Goal: Use online tool/utility: Utilize a website feature to perform a specific function

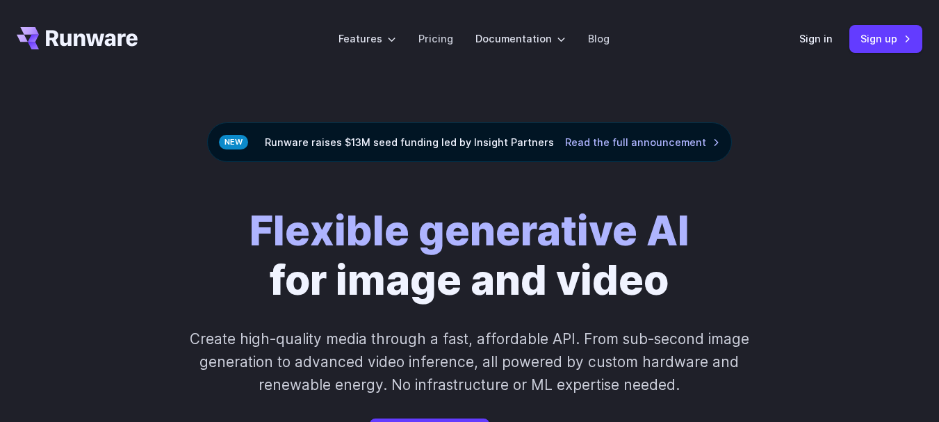
click at [441, 35] on link "Pricing" at bounding box center [435, 39] width 35 height 16
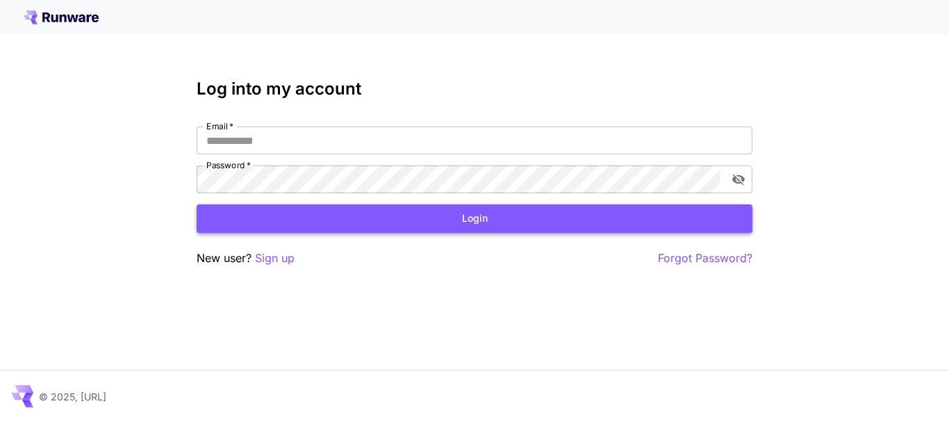
type input "**********"
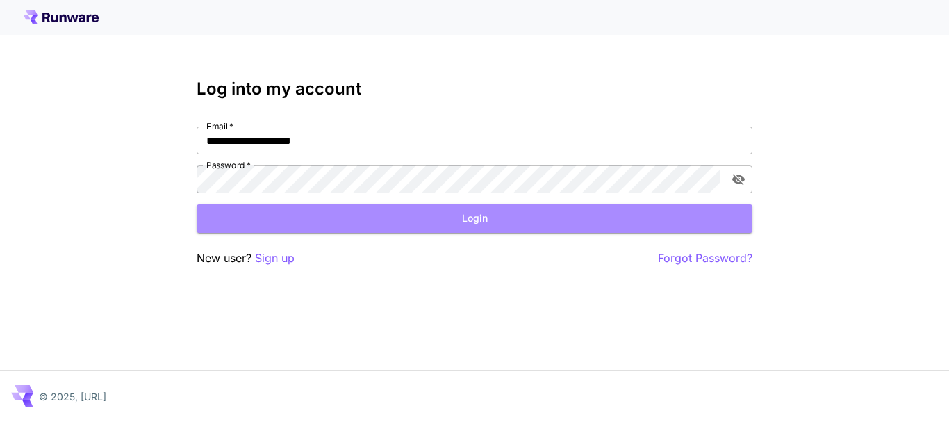
click at [490, 217] on button "Login" at bounding box center [475, 218] width 556 height 28
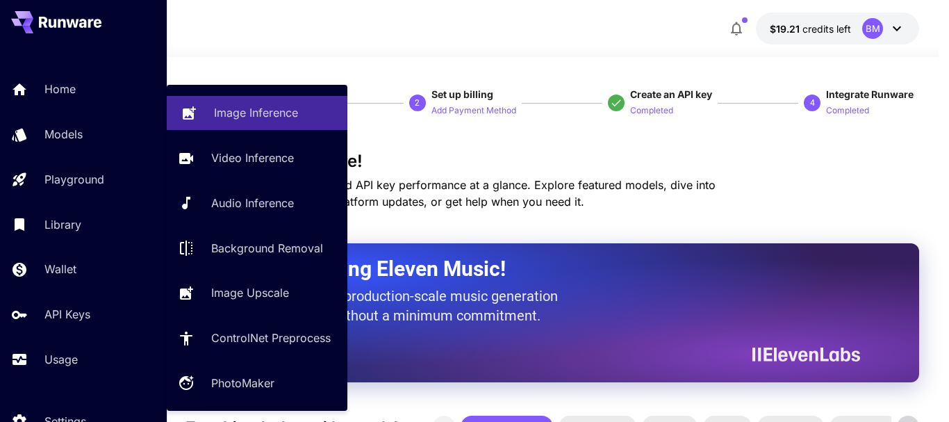
click at [260, 111] on p "Image Inference" at bounding box center [256, 112] width 84 height 17
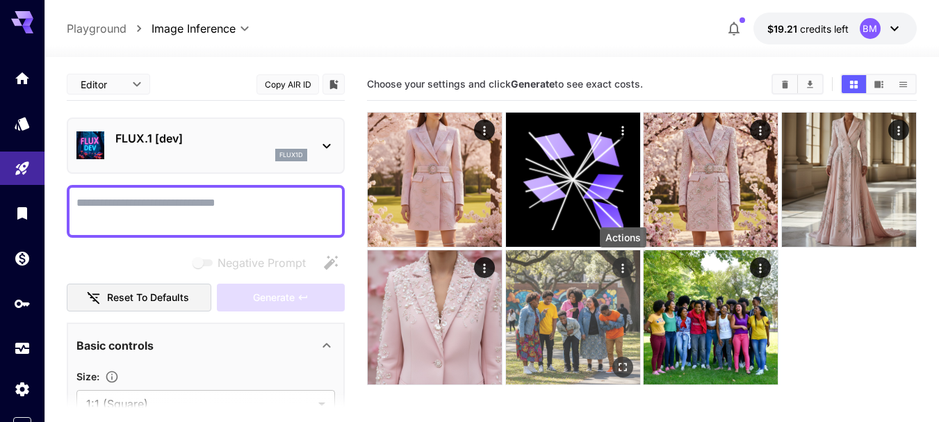
click at [620, 267] on icon "Actions" at bounding box center [623, 268] width 14 height 14
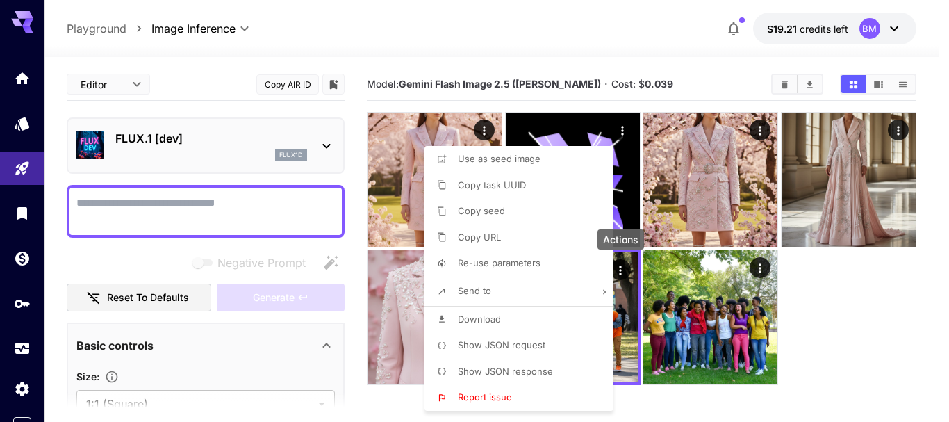
click at [492, 346] on span "Show JSON request" at bounding box center [502, 344] width 88 height 11
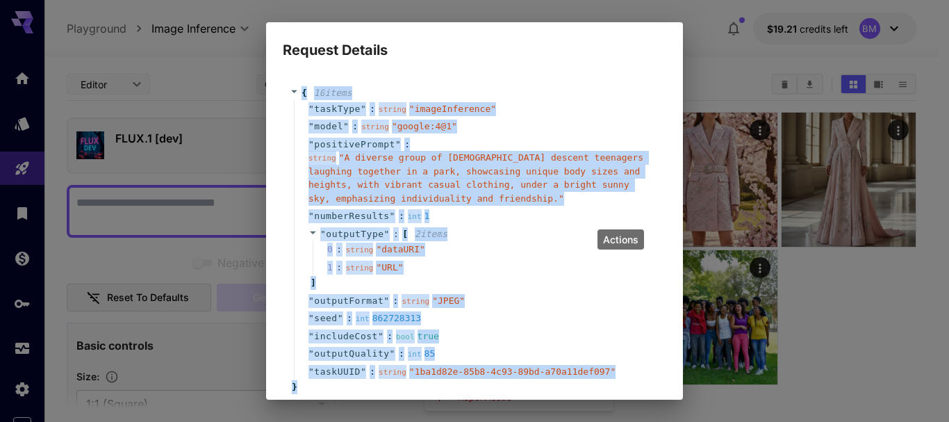
drag, startPoint x: 299, startPoint y: 75, endPoint x: 381, endPoint y: 382, distance: 318.0
click at [381, 382] on div "{ 10 item s " taskType " : string " imageInference " " model " : string " googl…" at bounding box center [475, 240] width 384 height 336
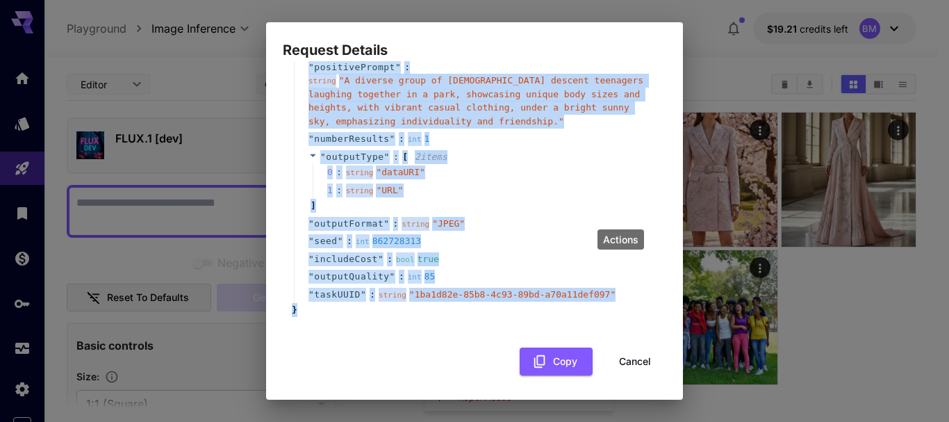
scroll to position [78, 0]
click at [562, 357] on button "Copy" at bounding box center [556, 361] width 73 height 28
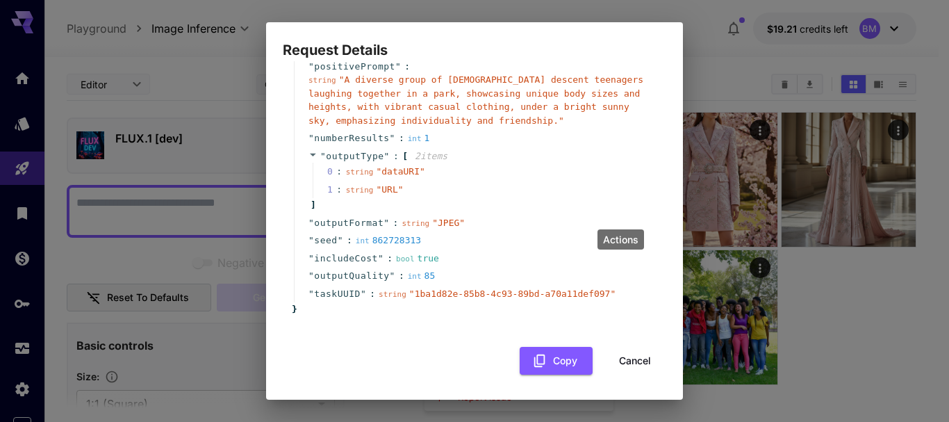
click at [846, 332] on div "Request Details { 10 item s " taskType " : string " imageInference " " model " …" at bounding box center [474, 211] width 949 height 422
click at [637, 360] on button "Cancel" at bounding box center [635, 361] width 63 height 28
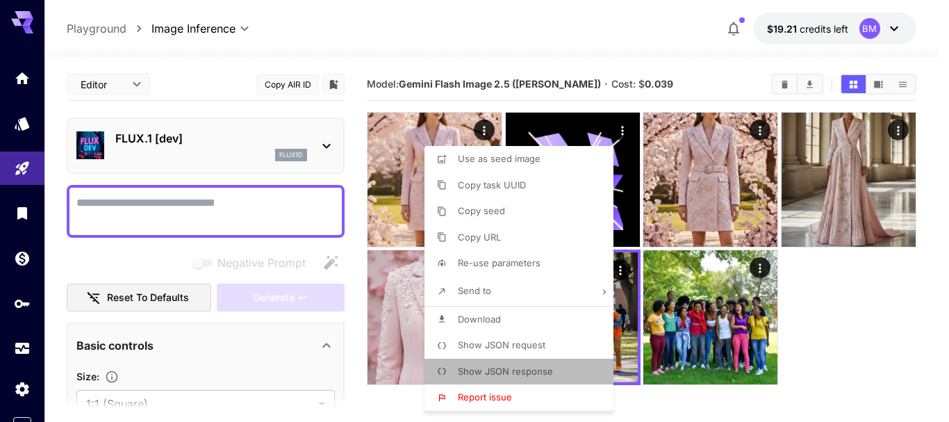
click at [509, 371] on span "Show JSON response" at bounding box center [505, 371] width 95 height 11
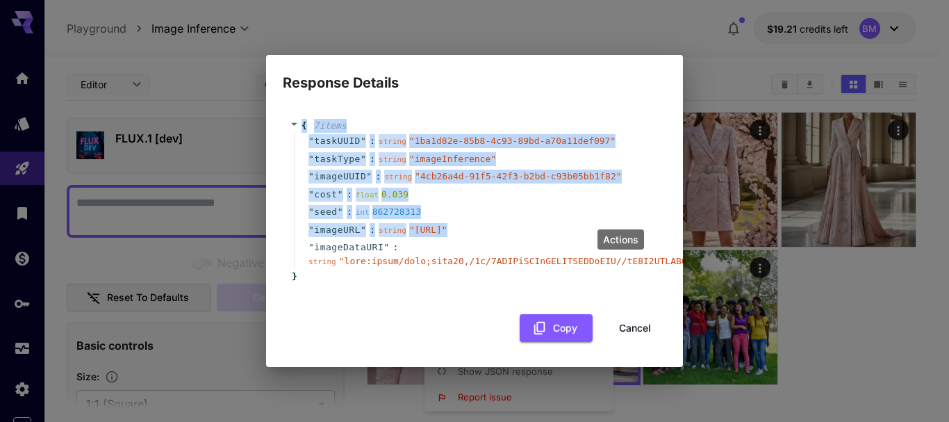
drag, startPoint x: 298, startPoint y: 90, endPoint x: 406, endPoint y: 238, distance: 182.5
click at [406, 238] on div "{ 7 item s " taskUUID " : string " 1ba1d82e-85b8-4c93-89bd-a70a11def097 " " tas…" at bounding box center [475, 201] width 384 height 193
copy div "{ 7 item s " taskUUID " : string " 1ba1d82e-85b8-4c93-89bd-a70a11def097 " " tas…"
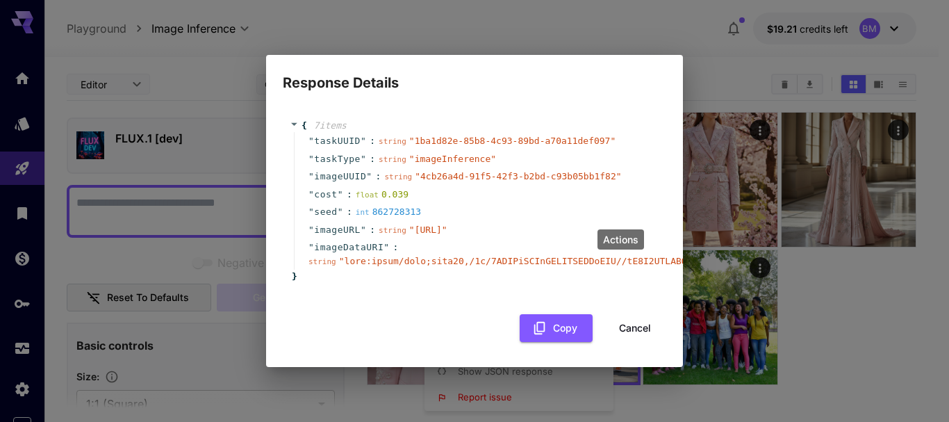
click at [891, 357] on div "Response Details { 7 item s " taskUUID " : string " 1ba1d82e-85b8-4c93-89bd-a70…" at bounding box center [474, 211] width 949 height 422
click at [634, 336] on button "Cancel" at bounding box center [635, 328] width 63 height 28
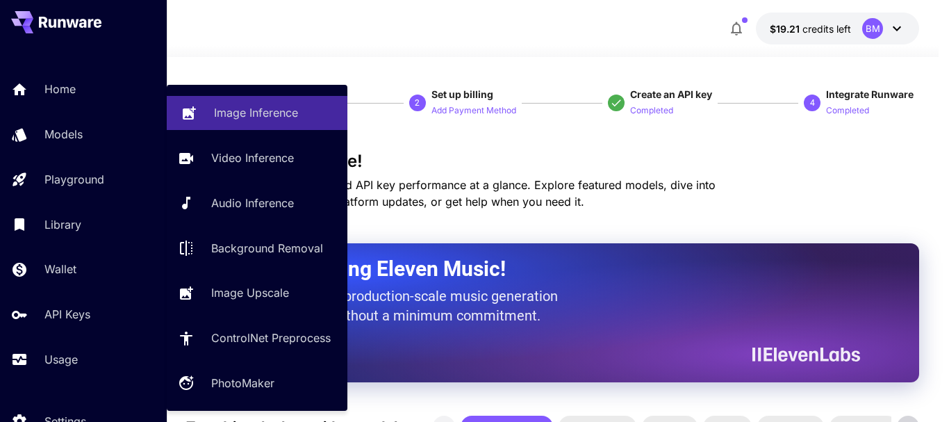
click at [252, 115] on p "Image Inference" at bounding box center [256, 112] width 84 height 17
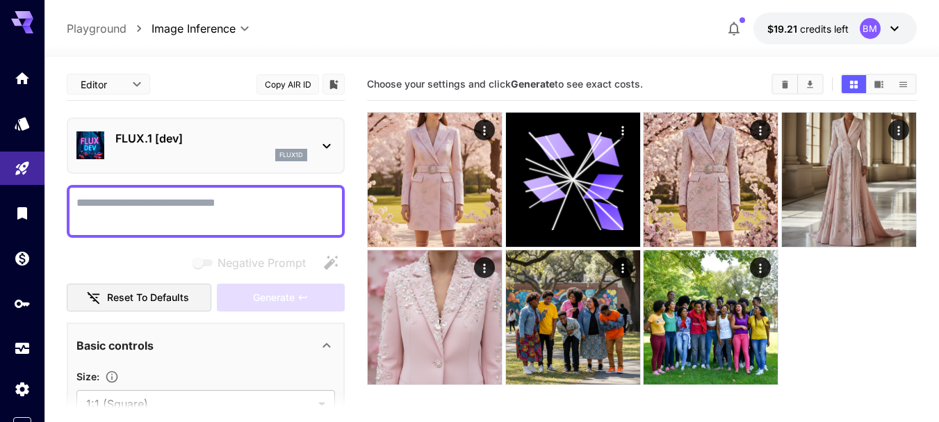
click at [172, 141] on p "FLUX.1 [dev]" at bounding box center [211, 138] width 192 height 17
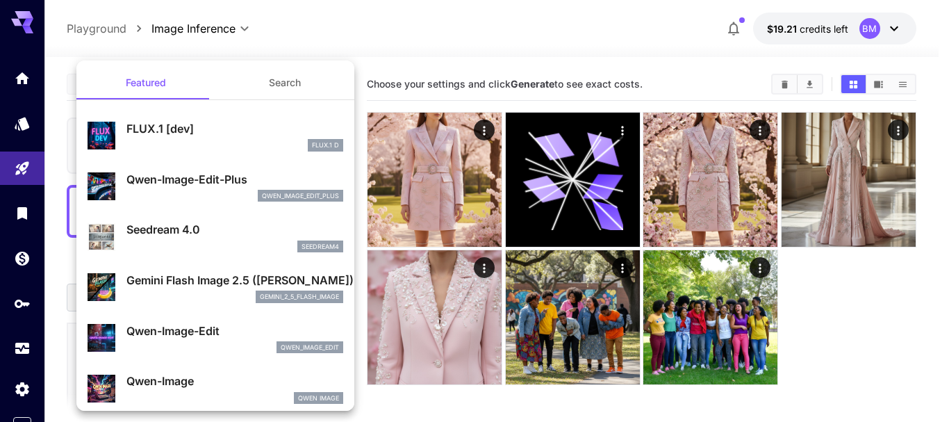
click at [175, 175] on p "Qwen-Image-Edit-Plus" at bounding box center [234, 179] width 217 height 17
type input "*"
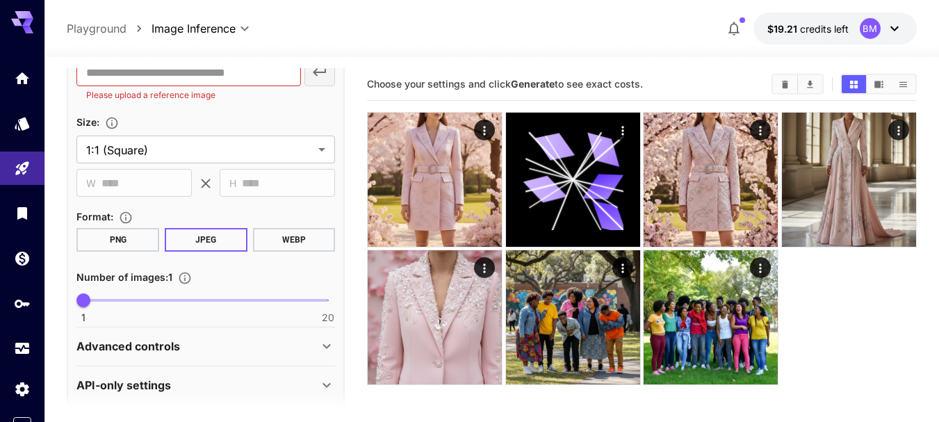
scroll to position [377, 0]
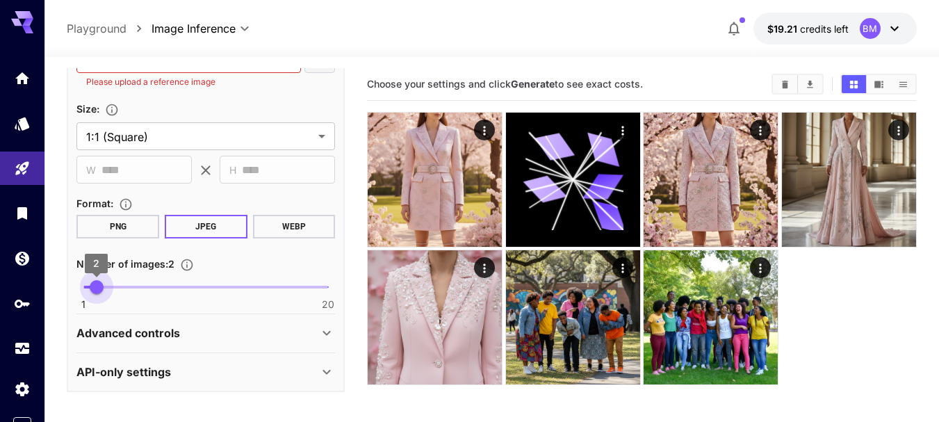
drag, startPoint x: 88, startPoint y: 289, endPoint x: 97, endPoint y: 289, distance: 9.0
click at [97, 289] on span "2" at bounding box center [97, 287] width 14 height 14
type input "*"
drag, startPoint x: 99, startPoint y: 286, endPoint x: 86, endPoint y: 287, distance: 13.3
click at [86, 287] on span "1" at bounding box center [83, 287] width 14 height 14
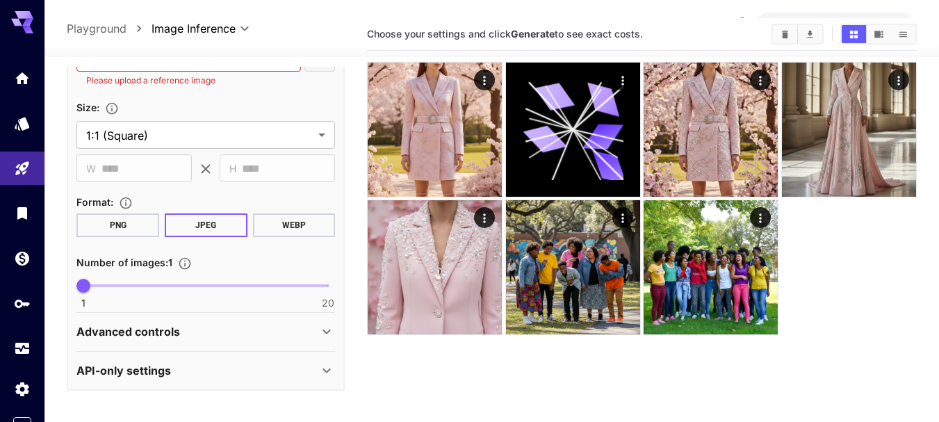
scroll to position [110, 0]
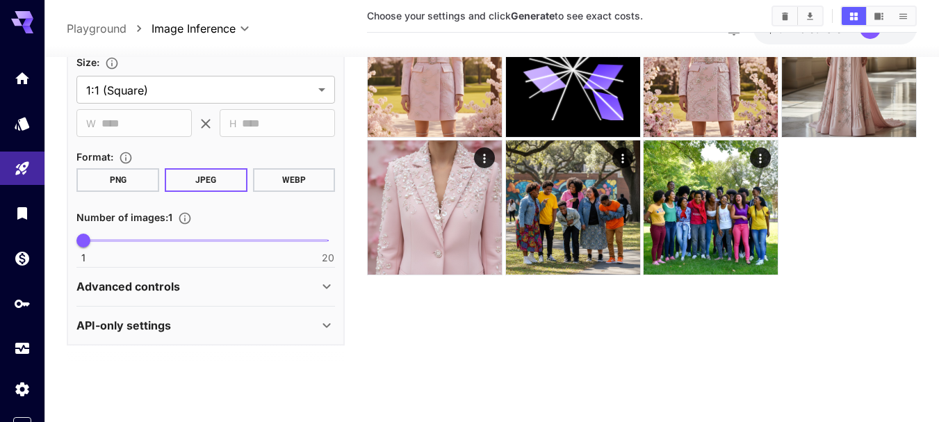
click at [306, 324] on div "API-only settings" at bounding box center [197, 325] width 242 height 17
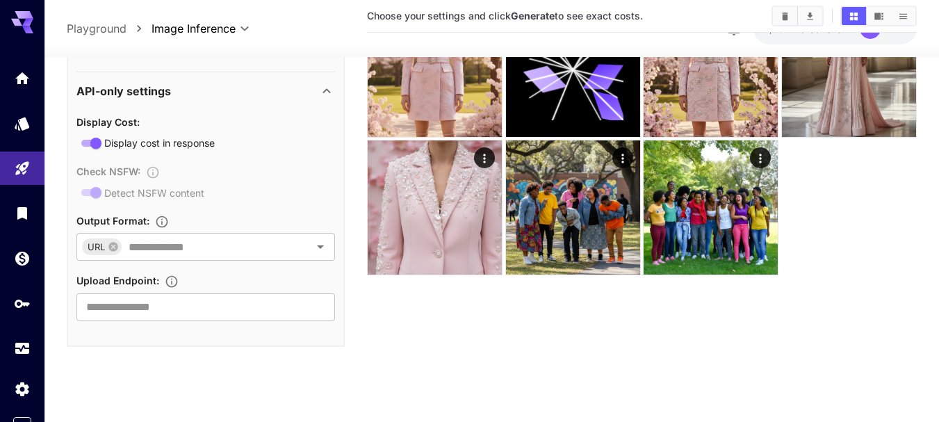
scroll to position [612, 0]
click at [283, 247] on input "text" at bounding box center [206, 245] width 167 height 19
click at [450, 353] on section "Choose your settings and click Generate to see exact costs." at bounding box center [642, 169] width 550 height 422
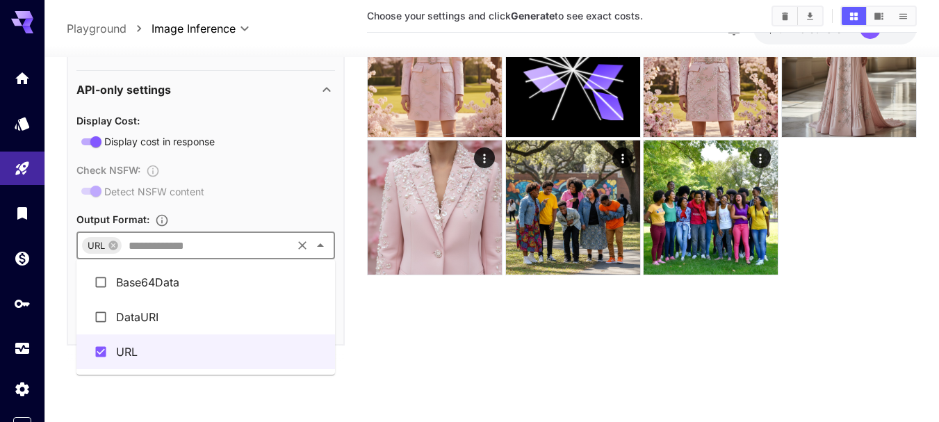
click at [222, 247] on input "text" at bounding box center [206, 245] width 167 height 19
click at [436, 361] on section "Choose your settings and click Generate to see exact costs." at bounding box center [642, 169] width 550 height 422
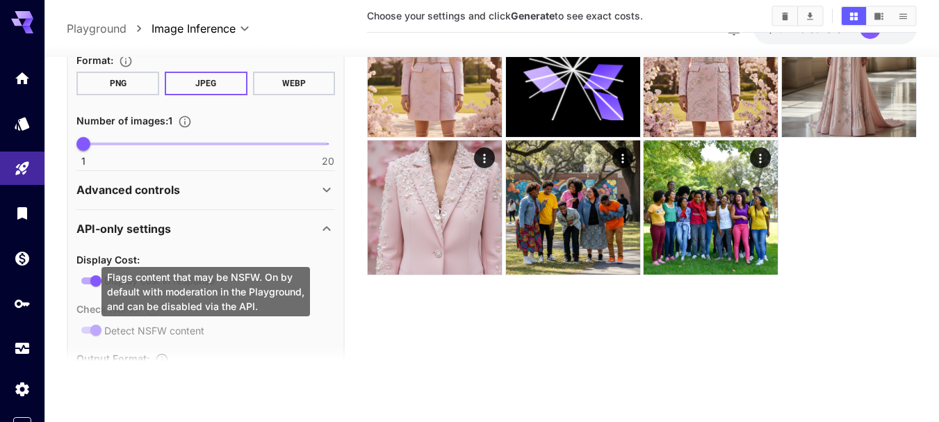
scroll to position [404, 0]
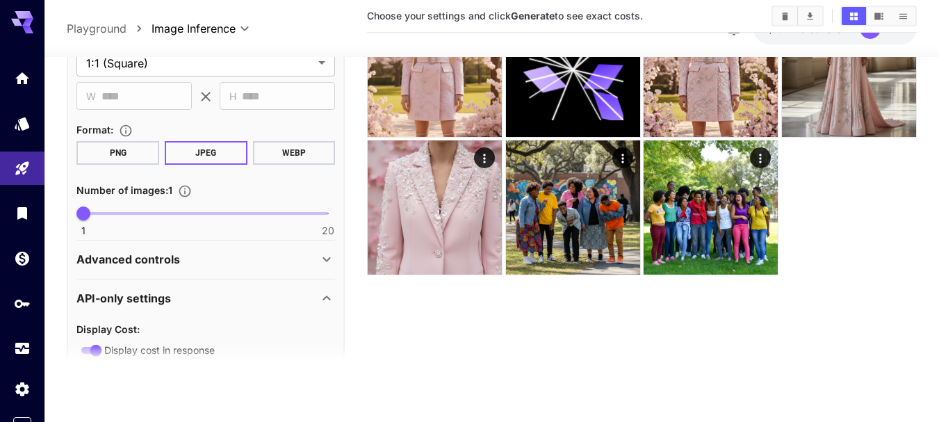
click at [320, 293] on icon at bounding box center [326, 298] width 17 height 17
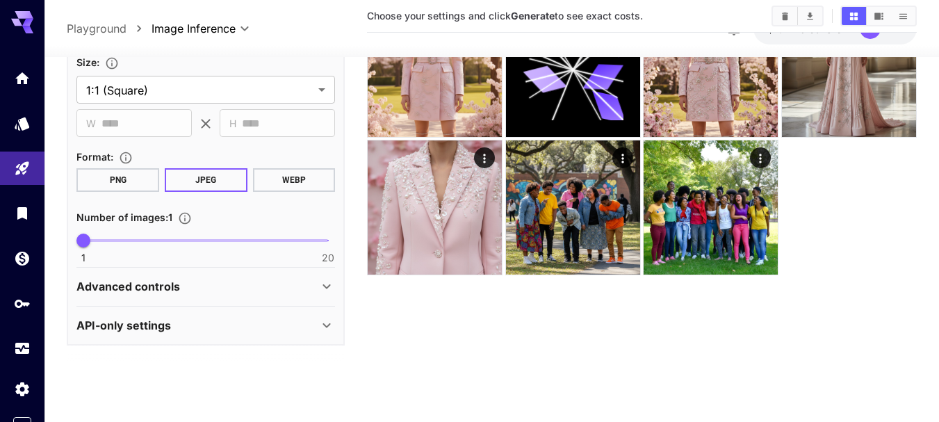
scroll to position [377, 0]
click at [326, 283] on icon at bounding box center [326, 286] width 17 height 17
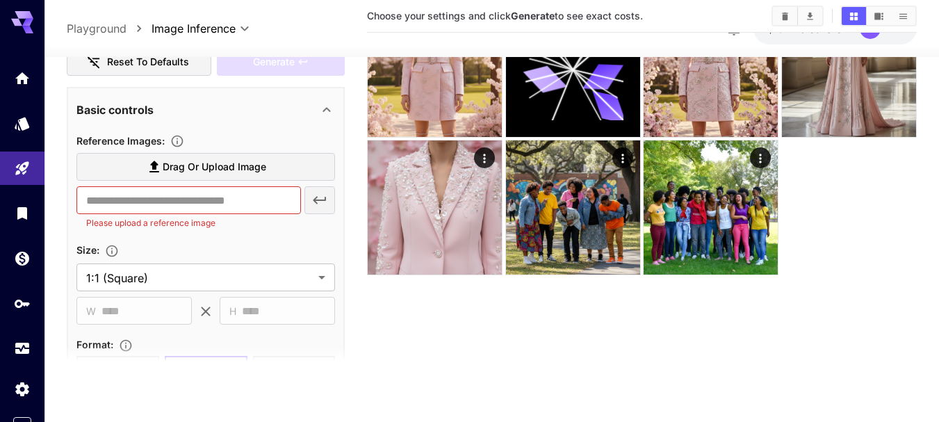
scroll to position [168, 0]
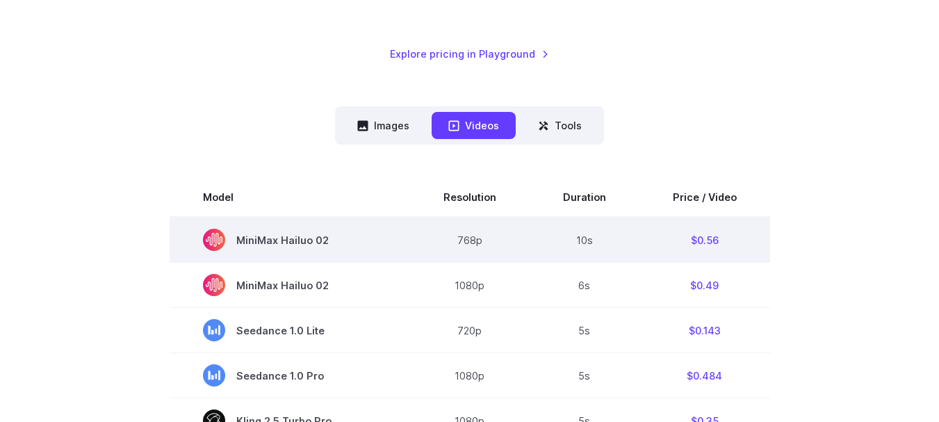
scroll to position [278, 0]
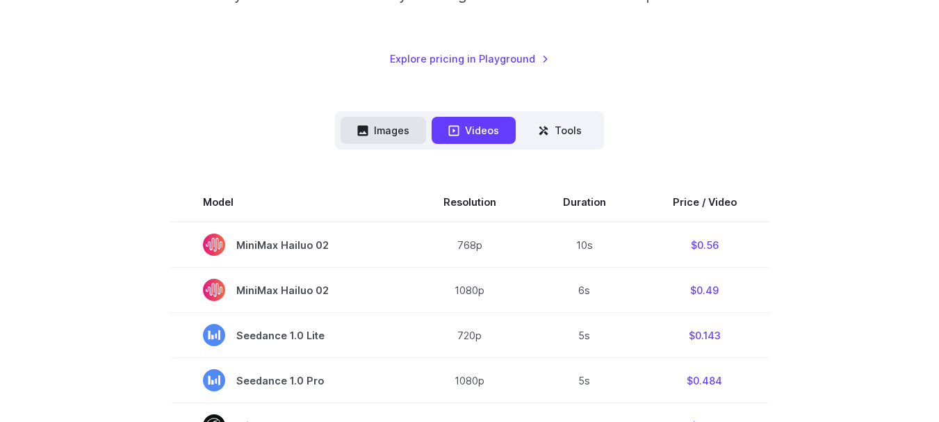
click at [408, 132] on button "Images" at bounding box center [383, 130] width 85 height 27
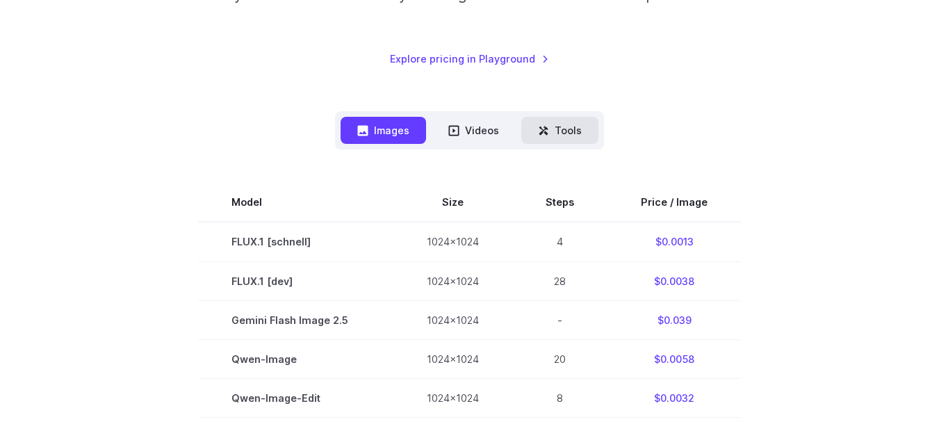
click at [557, 131] on button "Tools" at bounding box center [559, 130] width 77 height 27
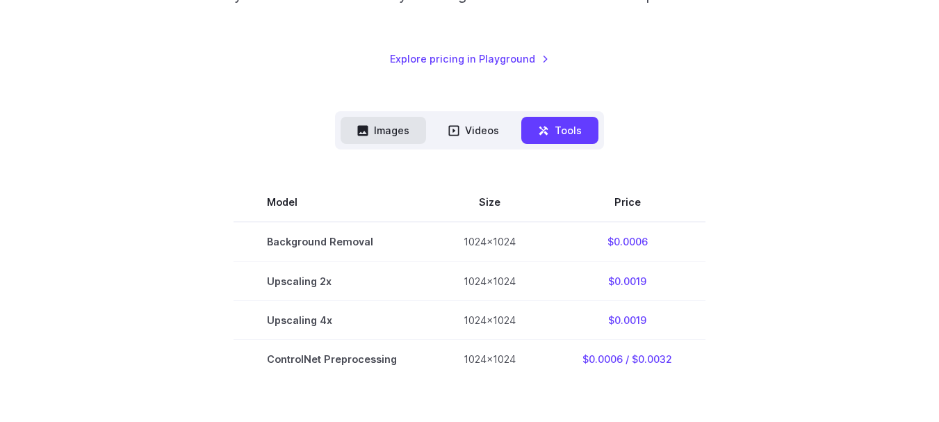
click at [390, 130] on button "Images" at bounding box center [383, 130] width 85 height 27
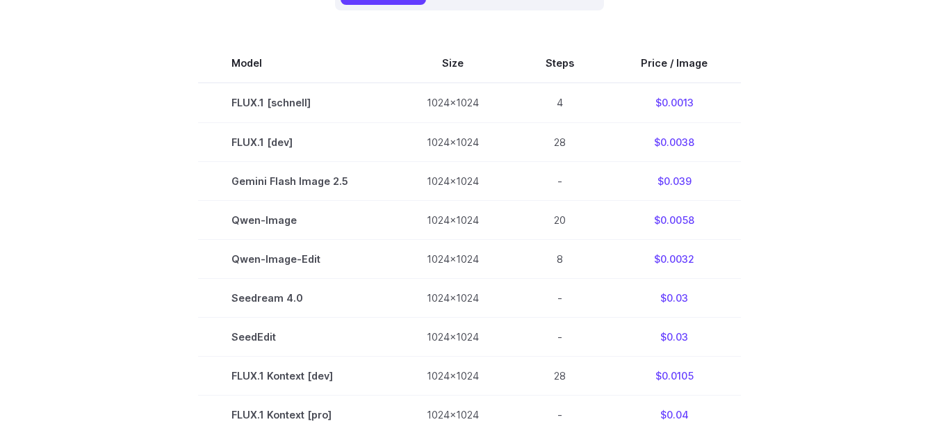
scroll to position [423, 0]
